Goal: Task Accomplishment & Management: Complete application form

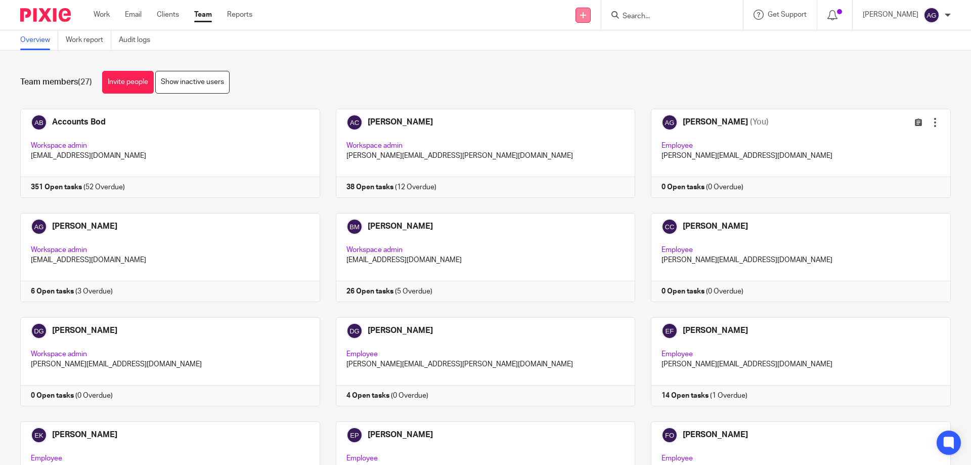
click at [591, 15] on link at bounding box center [583, 15] width 15 height 15
click at [571, 77] on link "Add client" at bounding box center [589, 77] width 62 height 15
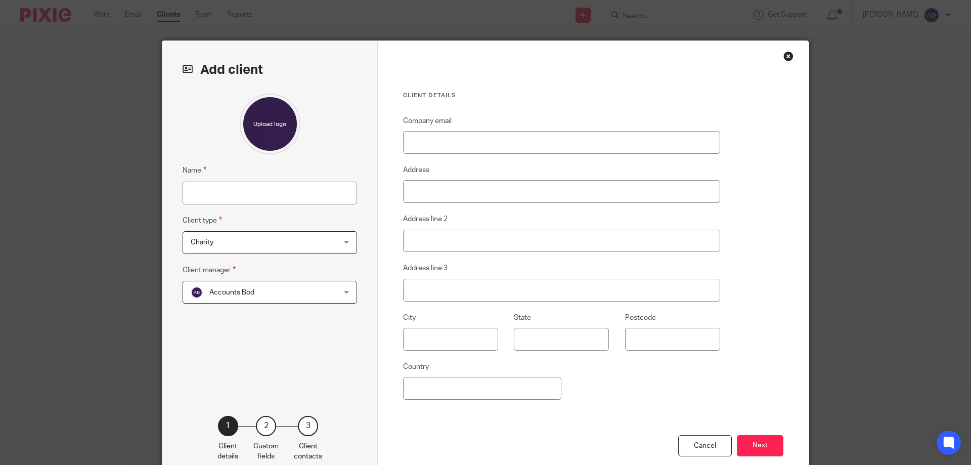
click at [245, 249] on span "Charity" at bounding box center [257, 242] width 132 height 21
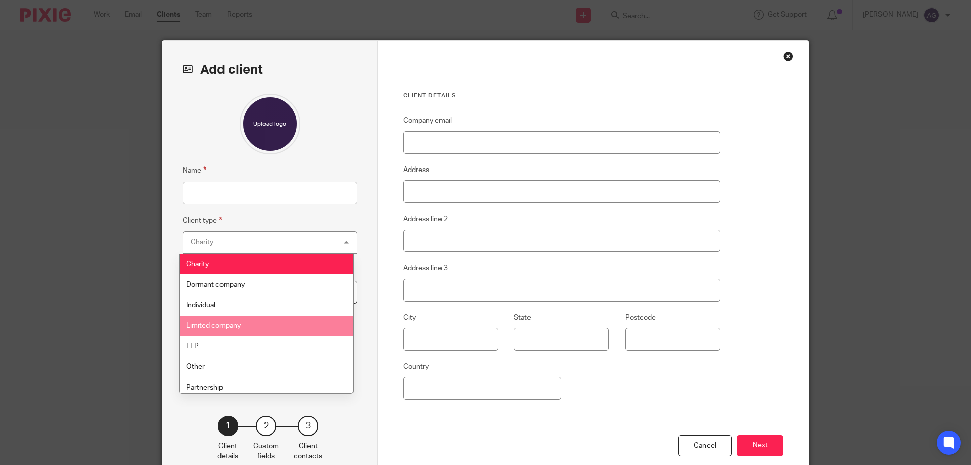
click at [222, 328] on span "Limited company" at bounding box center [213, 325] width 55 height 7
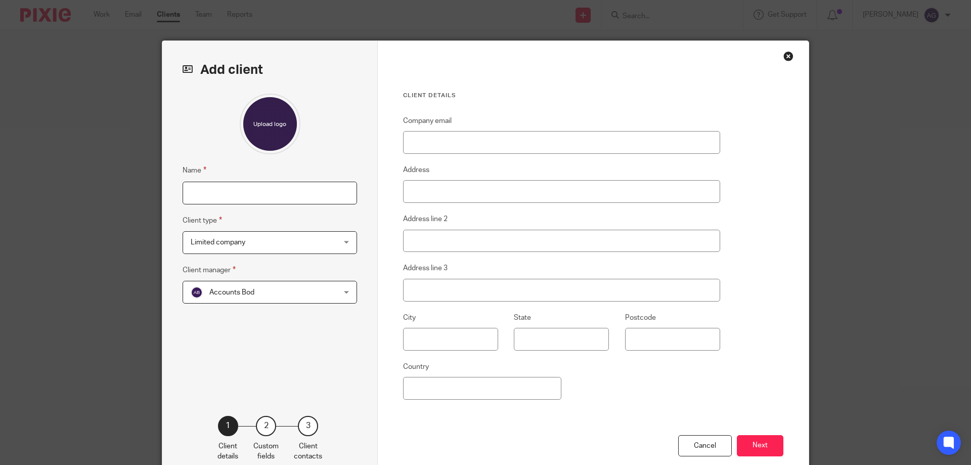
click at [216, 187] on input "Name" at bounding box center [270, 193] width 174 height 23
type input "Motors FW Limited"
click at [474, 138] on input "Company email" at bounding box center [561, 142] width 317 height 23
click at [432, 144] on input "Company email" at bounding box center [561, 142] width 317 height 23
paste input "[EMAIL_ADDRESS][DOMAIN_NAME]"
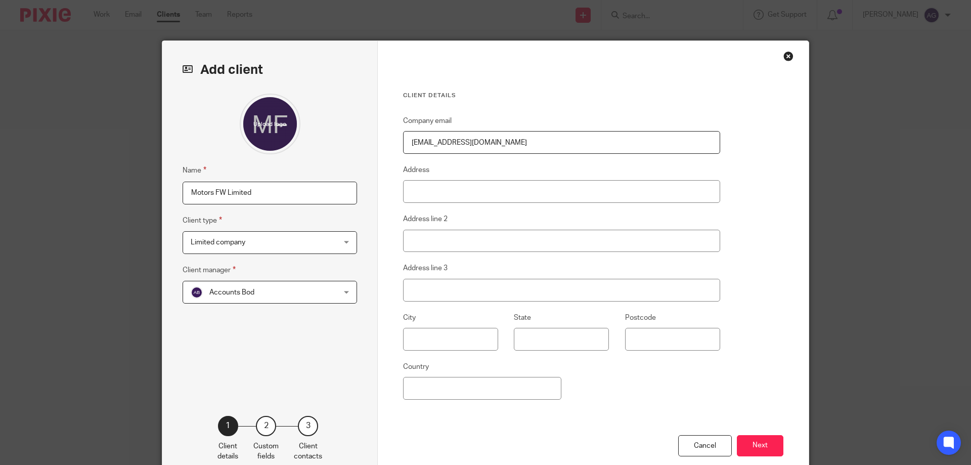
type input "[EMAIL_ADDRESS][DOMAIN_NAME]"
click at [431, 190] on input "Address" at bounding box center [561, 191] width 317 height 23
type input "Brantholme Guest House"
click at [457, 237] on input "Address line 2" at bounding box center [561, 241] width 317 height 23
click at [463, 288] on input "Address line 3" at bounding box center [561, 290] width 317 height 23
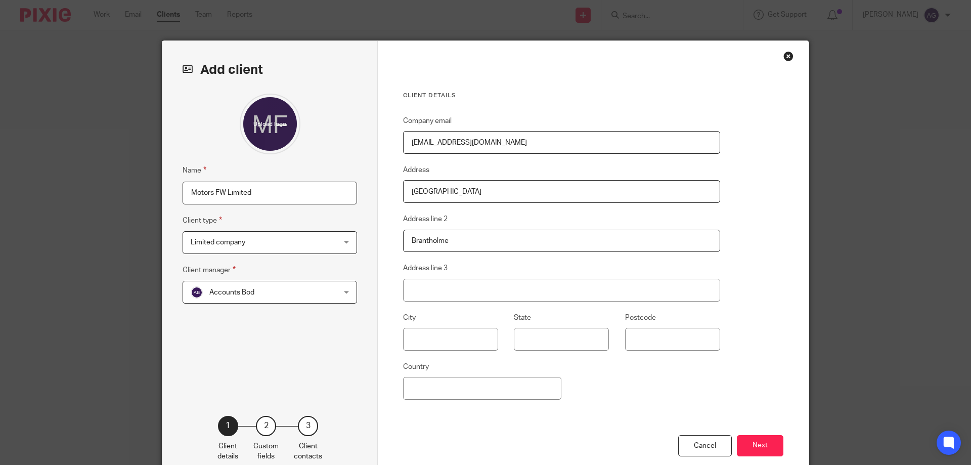
click at [465, 246] on input "Brantholme" at bounding box center [561, 241] width 317 height 23
type input "Brantholme, Millans Park"
type input "A"
drag, startPoint x: 495, startPoint y: 241, endPoint x: 447, endPoint y: 243, distance: 48.1
click at [447, 243] on input "Brantholme, Millans Park" at bounding box center [561, 241] width 317 height 23
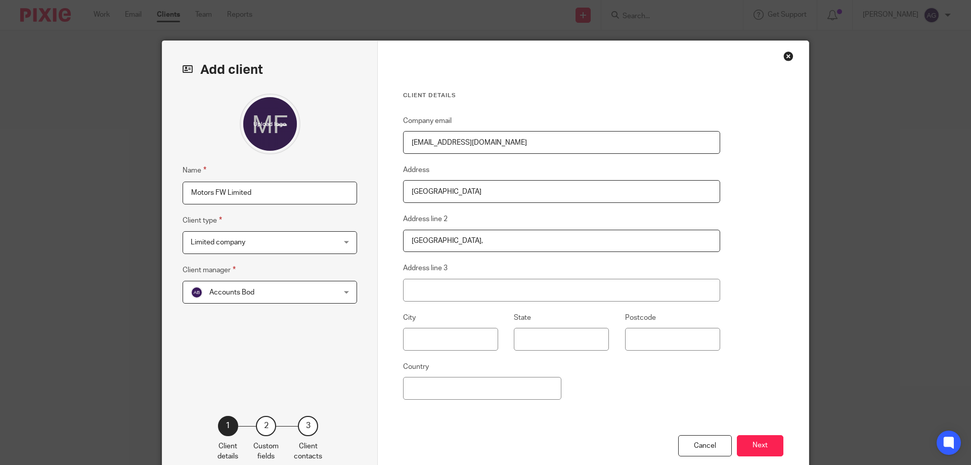
type input "Brantholme,"
click at [411, 283] on input "Address line 3" at bounding box center [561, 290] width 317 height 23
paste input "Millans Park"
type input "Millans Park"
click at [467, 246] on input "Brantholme," at bounding box center [561, 241] width 317 height 23
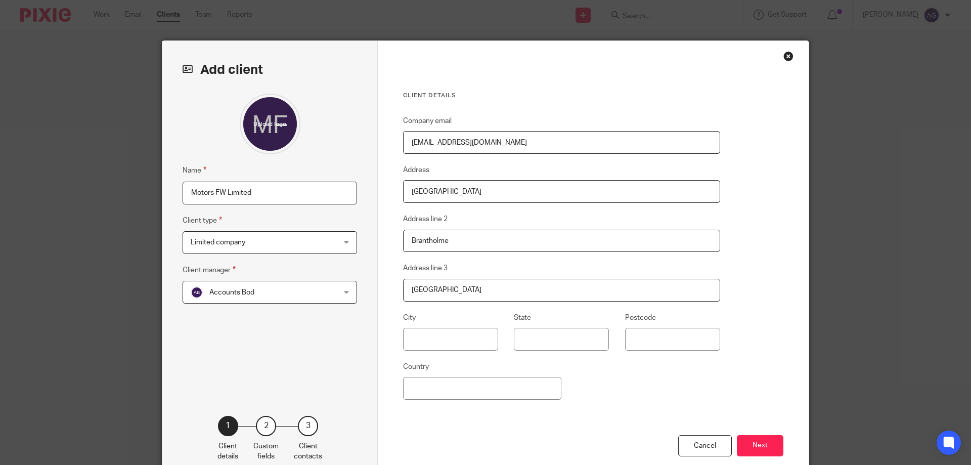
type input "Brantholme"
click at [407, 290] on input "Millans Park" at bounding box center [561, 290] width 317 height 23
type input "Millans Park"
click at [413, 347] on input "text" at bounding box center [450, 339] width 95 height 23
type input "Ambleside"
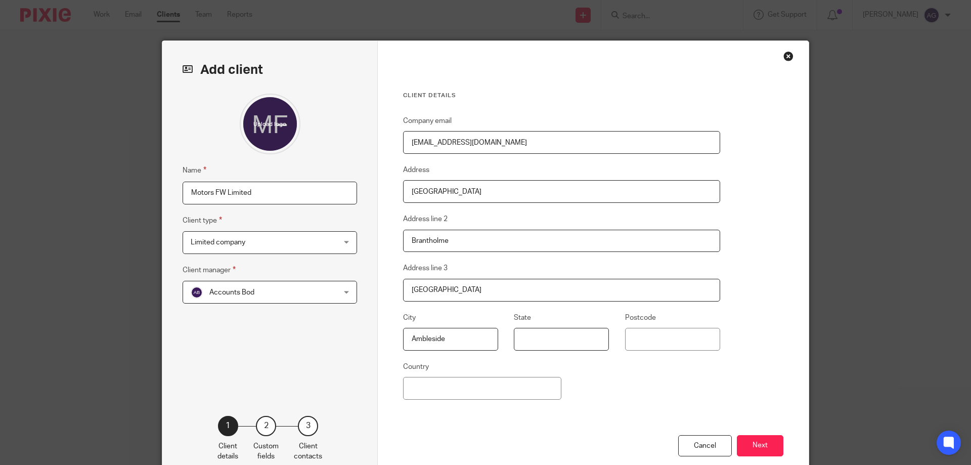
click at [523, 339] on input "State" at bounding box center [561, 339] width 95 height 23
type input "Cumbria"
type input "LA22 9AG"
click at [775, 448] on button "Next" at bounding box center [760, 446] width 47 height 22
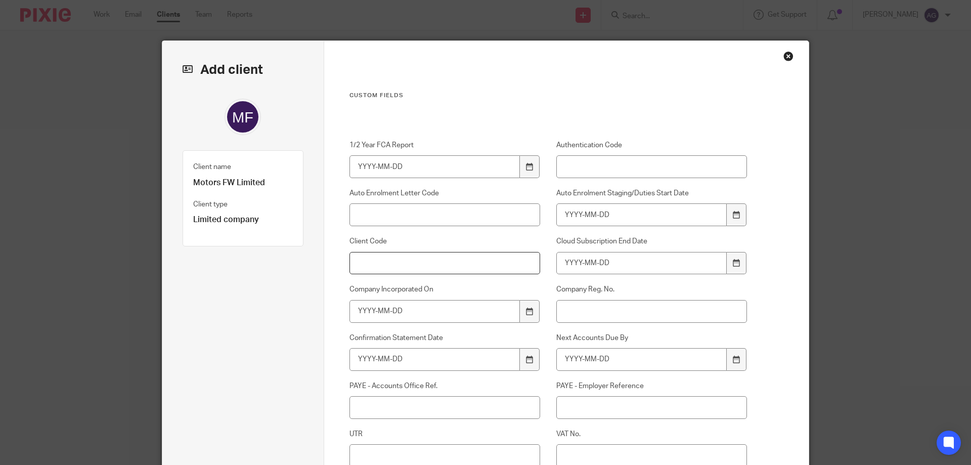
click at [422, 263] on input "Client Code" at bounding box center [444, 263] width 191 height 23
type input "M817"
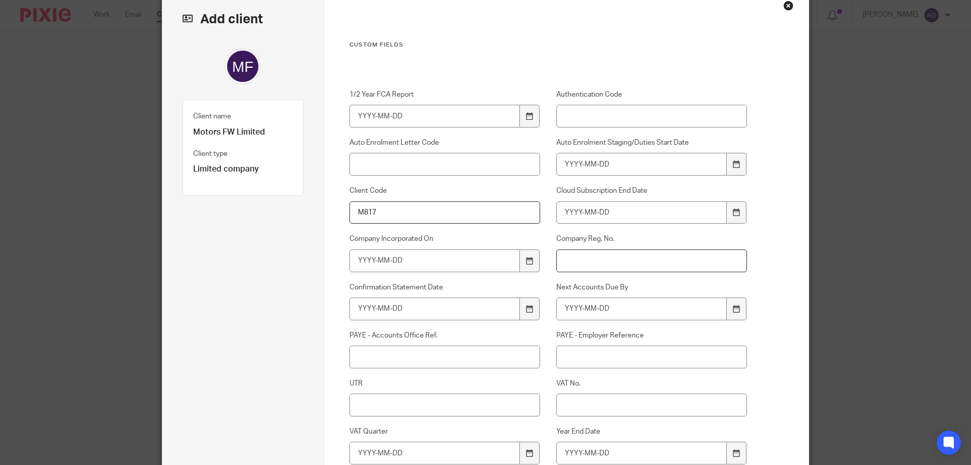
click at [625, 264] on input "Company Reg. No." at bounding box center [651, 260] width 191 height 23
paste input "13974521"
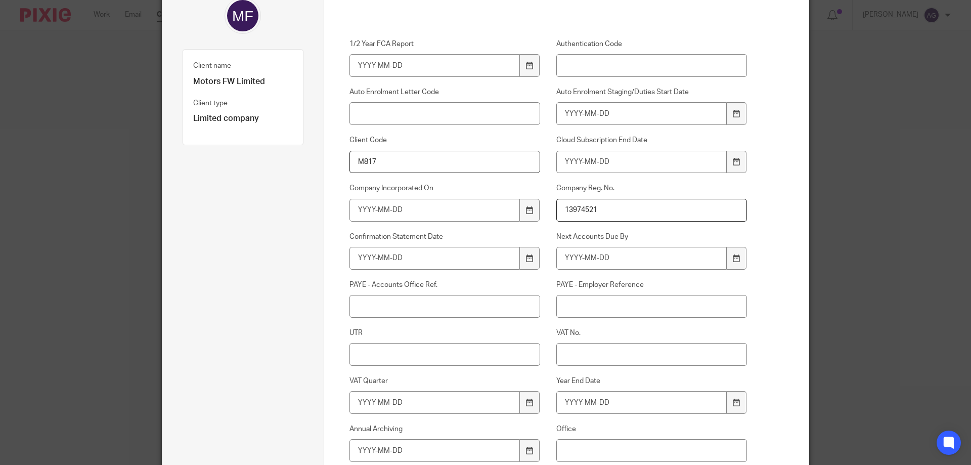
scroll to position [202, 0]
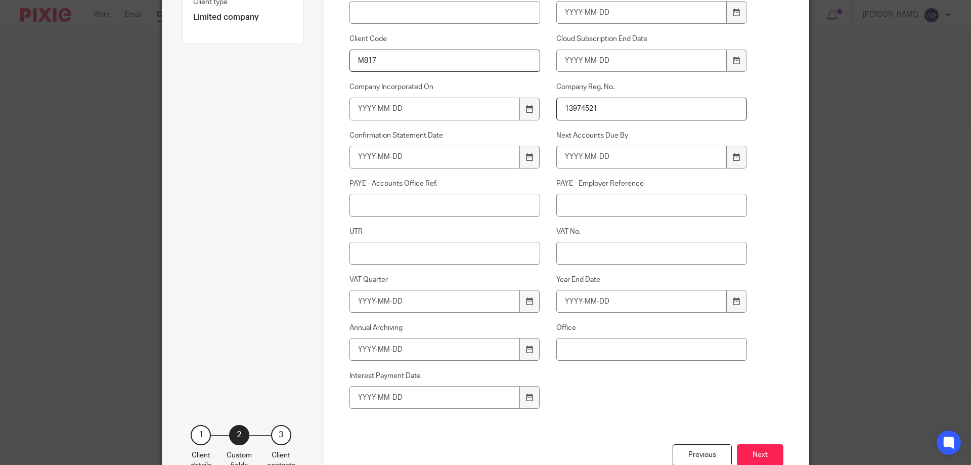
type input "13974521"
click at [596, 342] on input "Office" at bounding box center [651, 349] width 191 height 23
type input "Kendal"
click at [758, 453] on button "Next" at bounding box center [760, 455] width 47 height 22
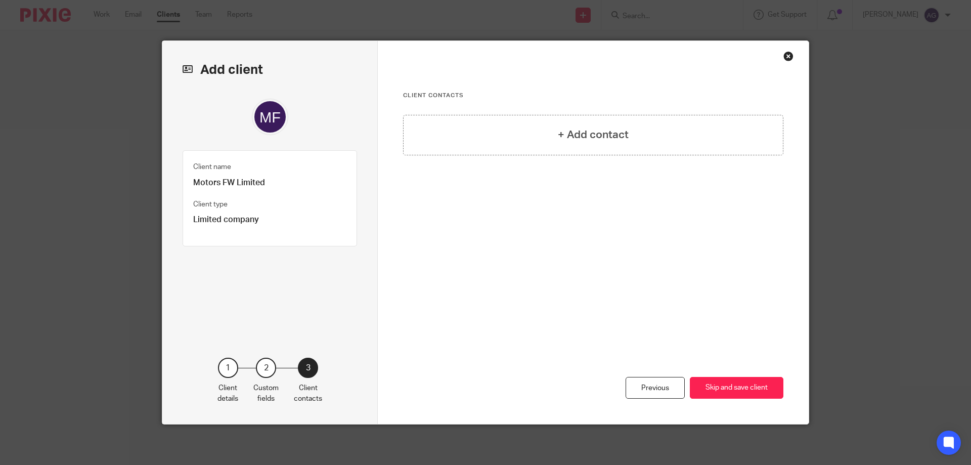
scroll to position [0, 0]
click at [575, 143] on h4 "+ Add contact" at bounding box center [593, 135] width 71 height 16
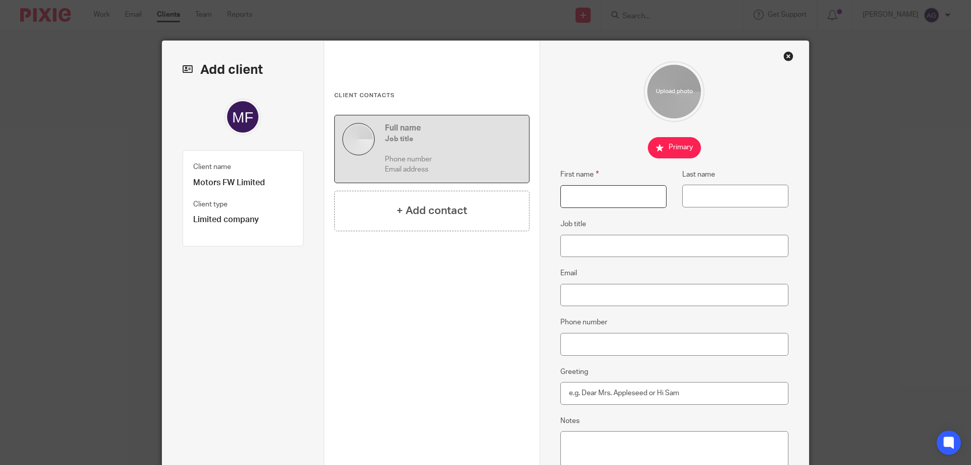
click at [615, 199] on input "First name" at bounding box center [613, 196] width 106 height 23
type input "Frank"
type input "Wright"
click at [573, 293] on input "Email" at bounding box center [674, 295] width 229 height 23
paste input "[EMAIL_ADDRESS][DOMAIN_NAME]"
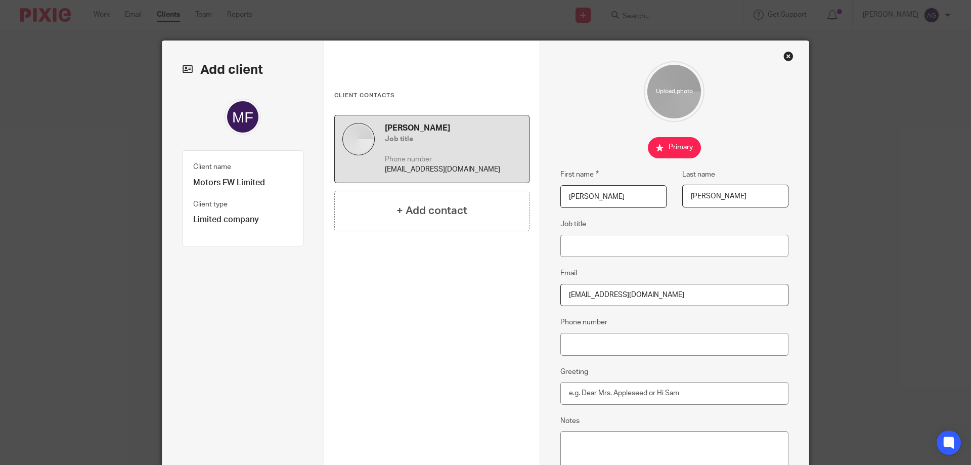
type input "[EMAIL_ADDRESS][DOMAIN_NAME]"
click at [624, 341] on input "Phone number" at bounding box center [674, 344] width 229 height 23
click at [618, 353] on input "Phone number" at bounding box center [674, 344] width 229 height 23
paste input "07860 840 999"
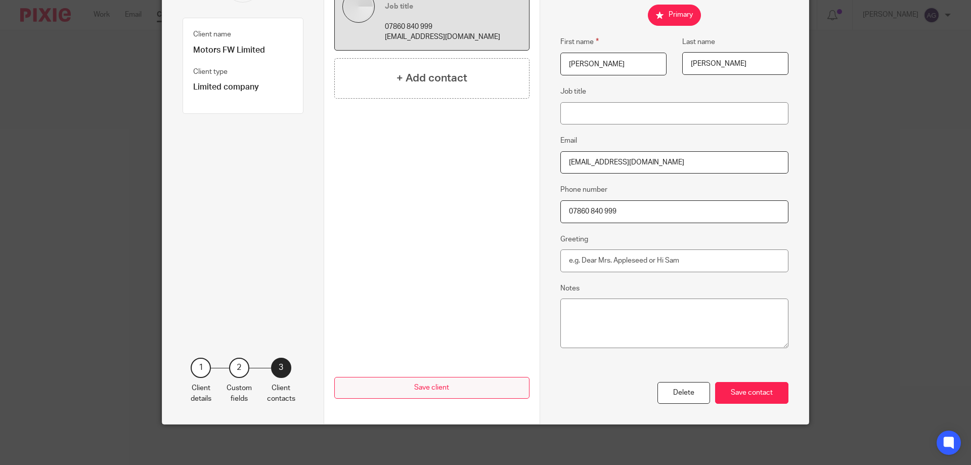
type input "07860 840 999"
click at [469, 384] on button "Save client" at bounding box center [431, 388] width 195 height 22
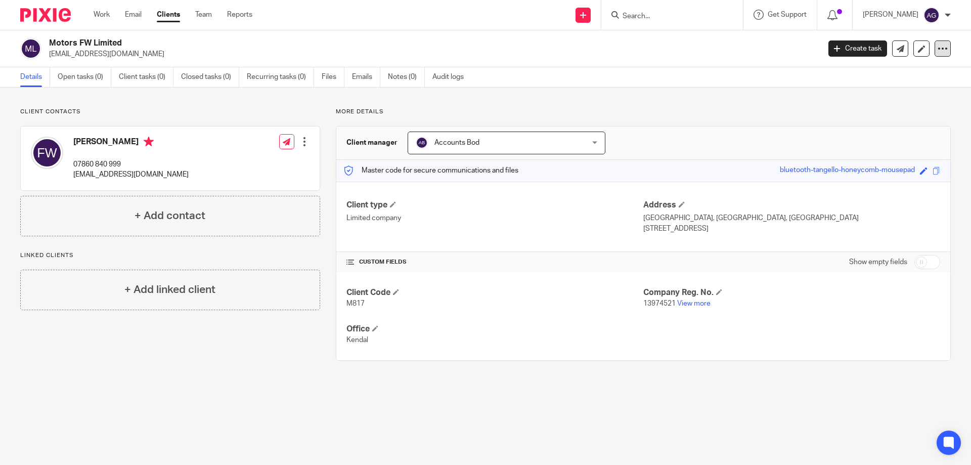
click at [940, 47] on icon at bounding box center [943, 48] width 10 height 10
click at [871, 72] on link "Update from Companies House" at bounding box center [880, 74] width 112 height 15
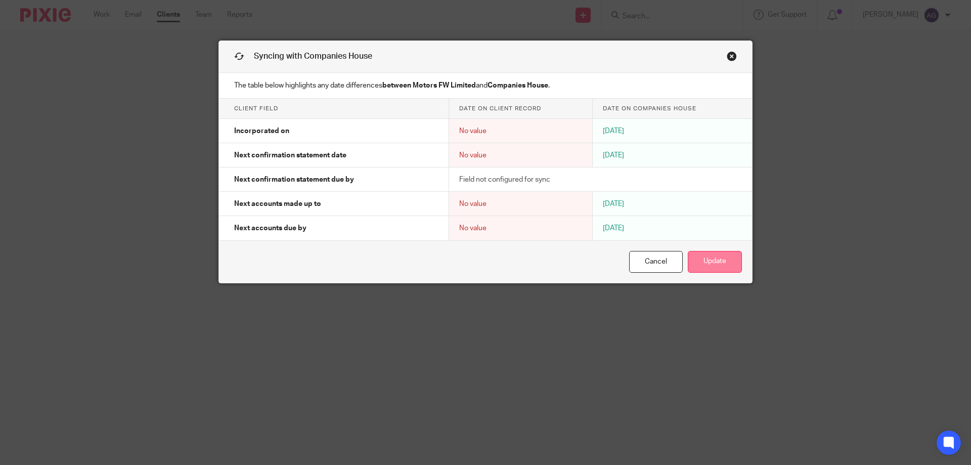
click at [724, 262] on button "Update" at bounding box center [715, 262] width 54 height 22
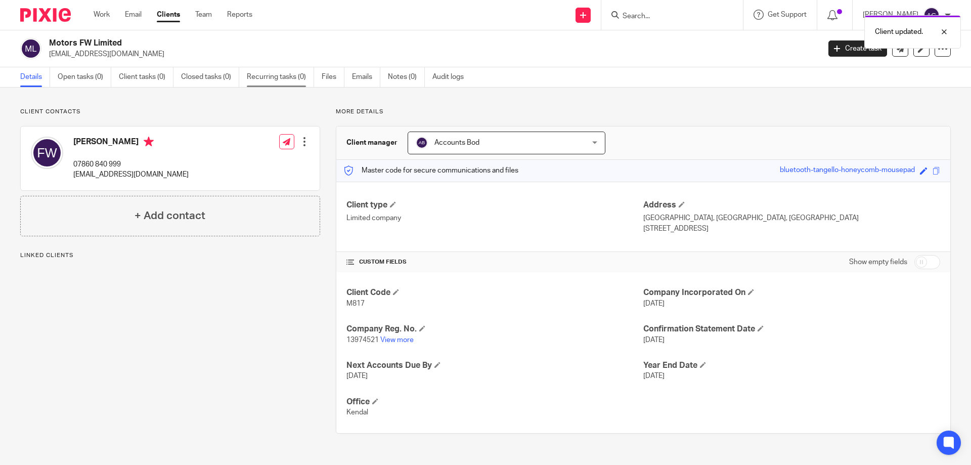
click at [276, 77] on link "Recurring tasks (0)" at bounding box center [280, 77] width 67 height 20
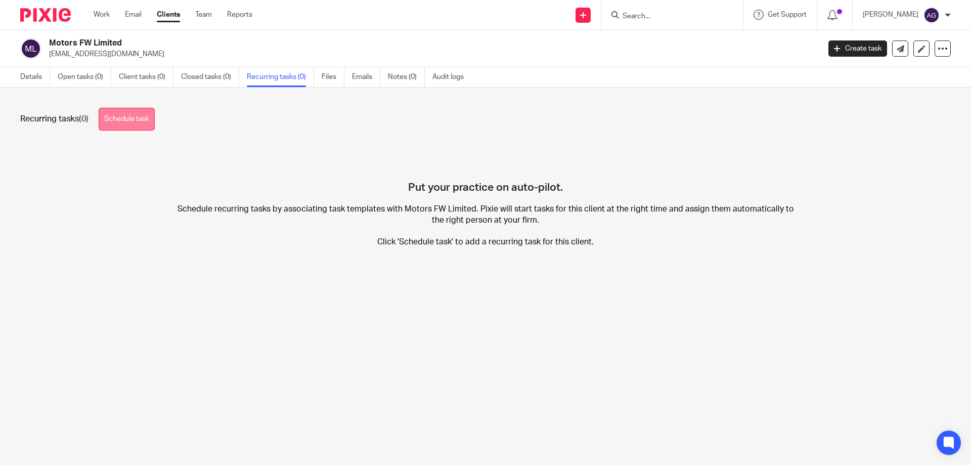
click at [138, 118] on link "Schedule task" at bounding box center [127, 119] width 56 height 23
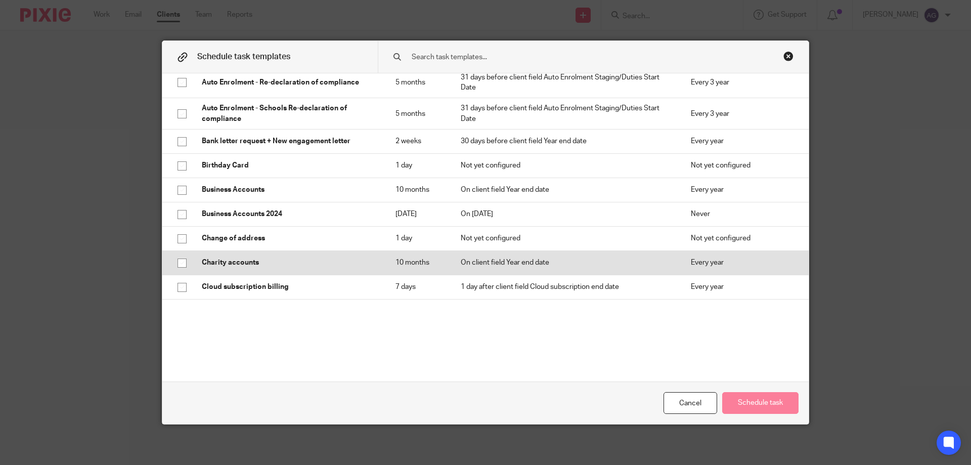
scroll to position [202, 0]
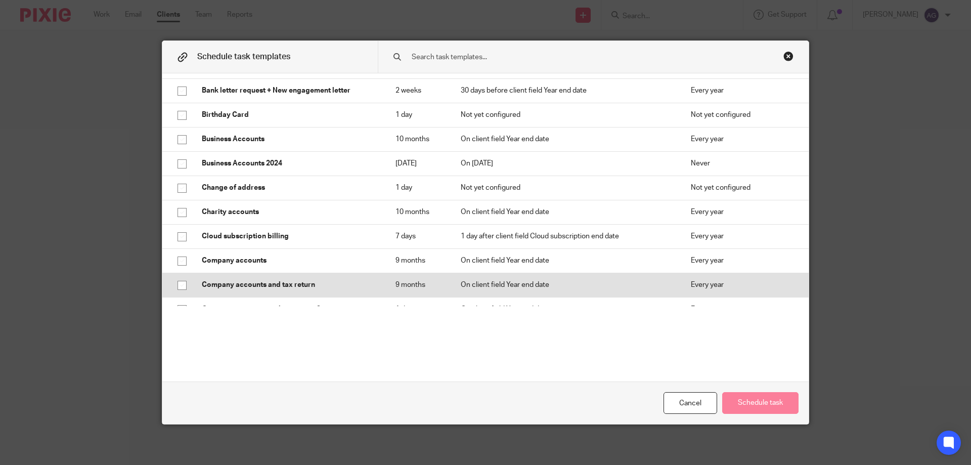
click at [183, 283] on input "checkbox" at bounding box center [181, 285] width 19 height 19
checkbox input "true"
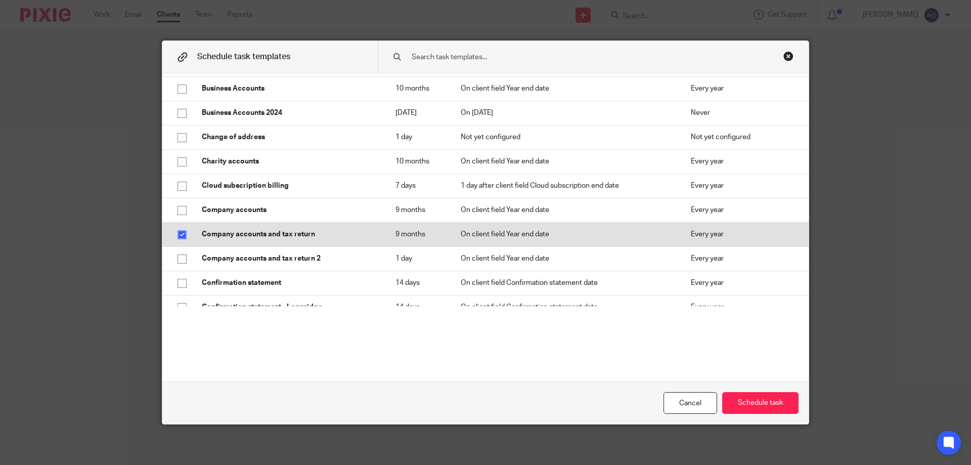
scroll to position [303, 0]
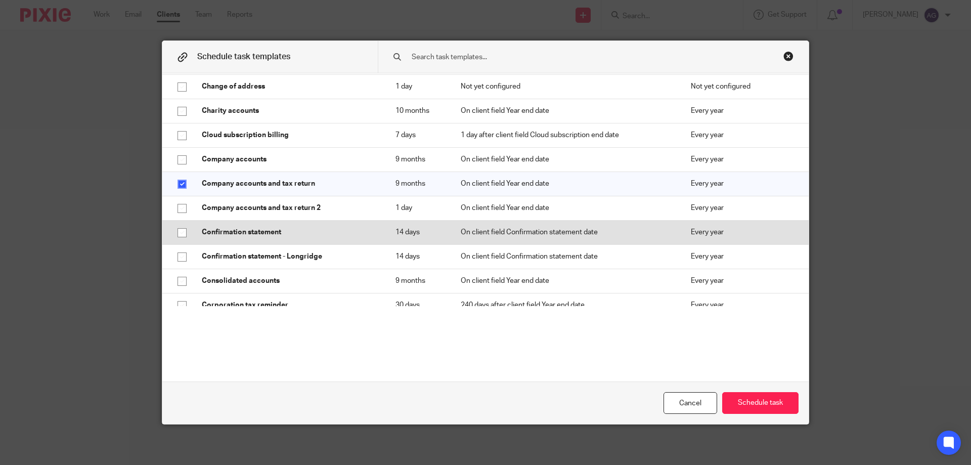
click at [180, 232] on input "checkbox" at bounding box center [181, 232] width 19 height 19
checkbox input "true"
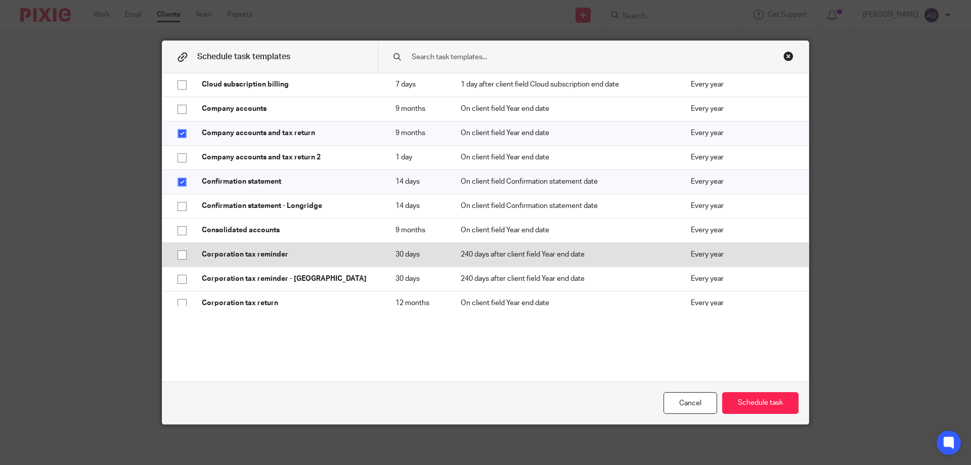
click at [181, 250] on input "checkbox" at bounding box center [181, 254] width 19 height 19
checkbox input "true"
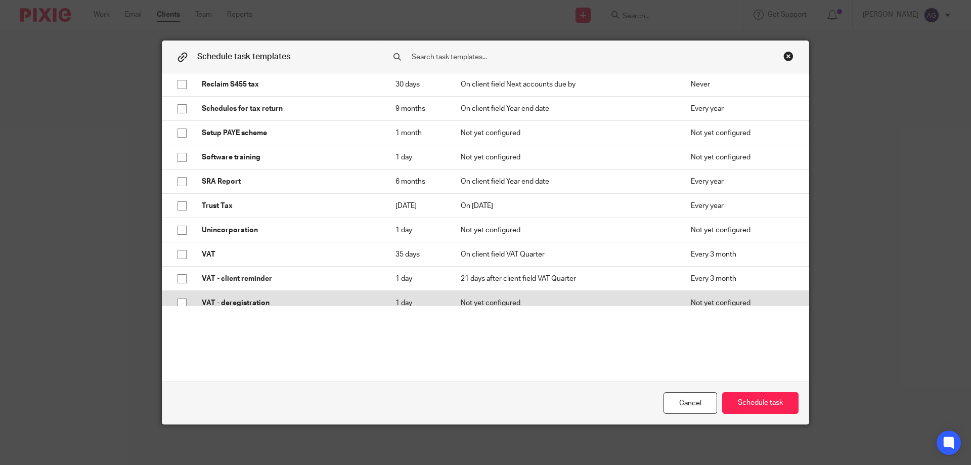
scroll to position [1355, 0]
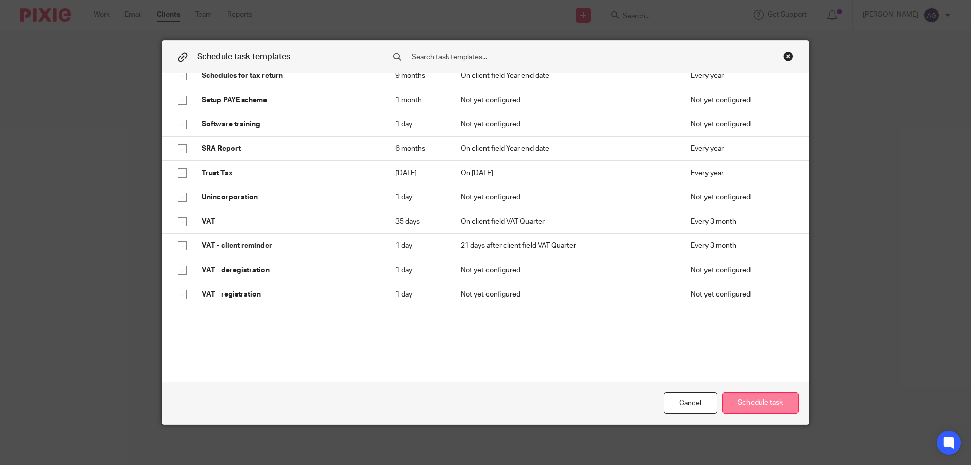
click at [785, 407] on button "Schedule task" at bounding box center [760, 403] width 76 height 22
